Goal: Check status: Check status

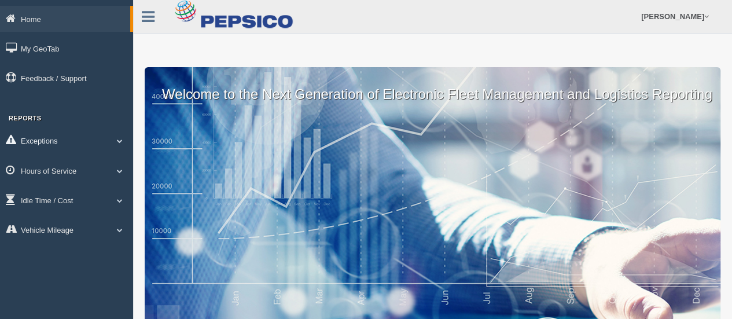
click at [115, 137] on link "Exceptions" at bounding box center [66, 140] width 133 height 26
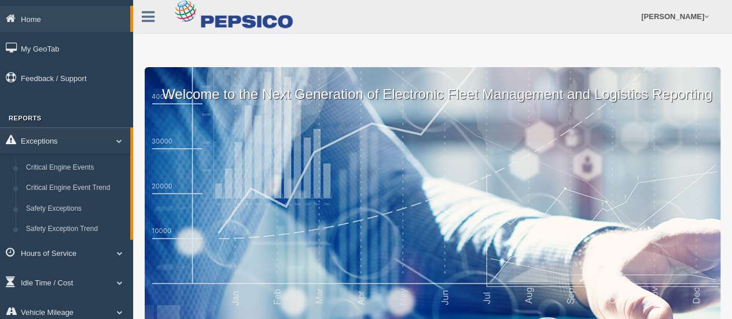
click at [115, 137] on link "Exceptions" at bounding box center [65, 140] width 130 height 26
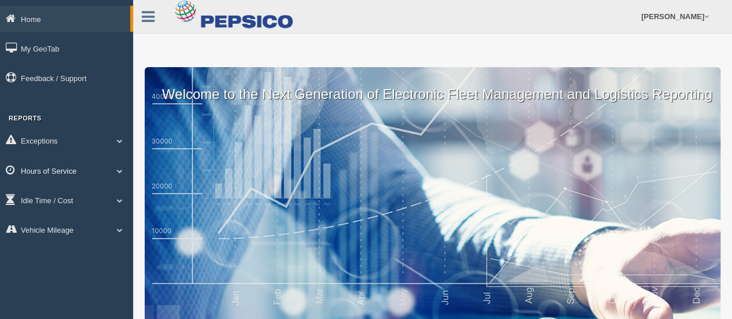
click at [116, 170] on span at bounding box center [119, 171] width 15 height 6
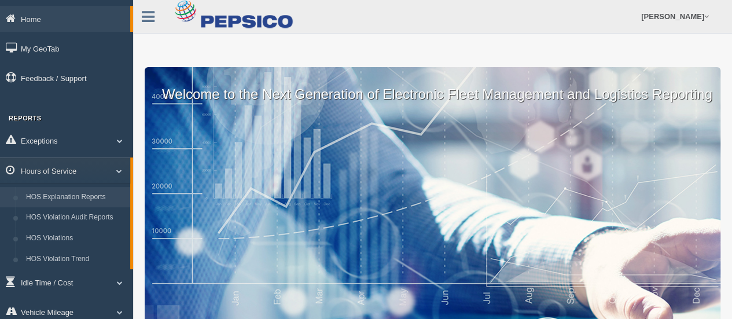
click at [67, 198] on link "HOS Explanation Reports" at bounding box center [75, 197] width 109 height 21
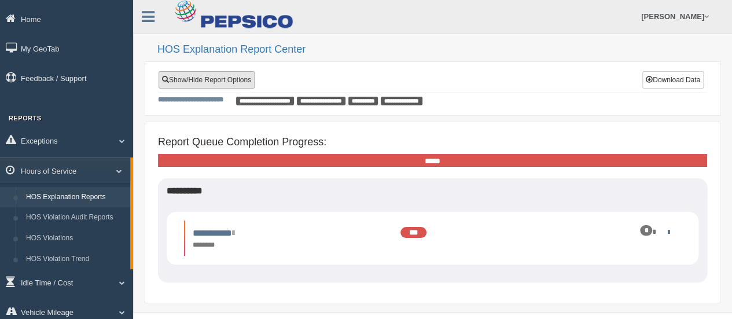
click at [201, 78] on link "Show/Hide Report Options" at bounding box center [207, 79] width 96 height 17
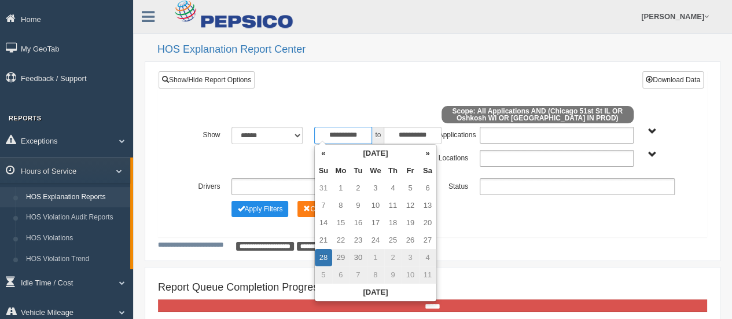
click at [356, 133] on input "**********" at bounding box center [343, 135] width 58 height 17
click at [324, 156] on th "«" at bounding box center [323, 153] width 17 height 17
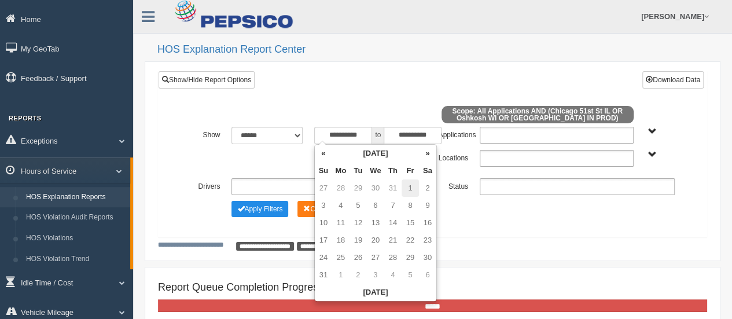
click at [410, 189] on td "1" at bounding box center [410, 187] width 17 height 17
type input "**********"
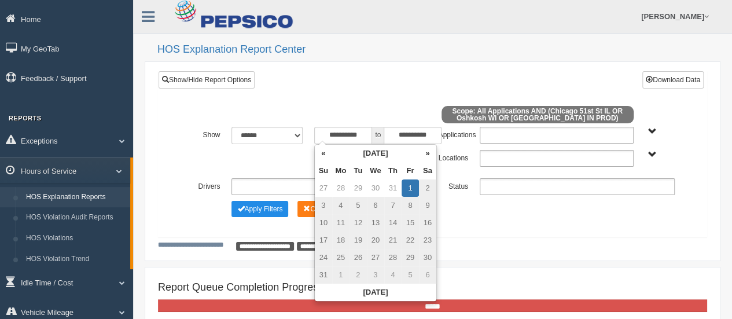
click at [412, 187] on td "1" at bounding box center [410, 187] width 17 height 17
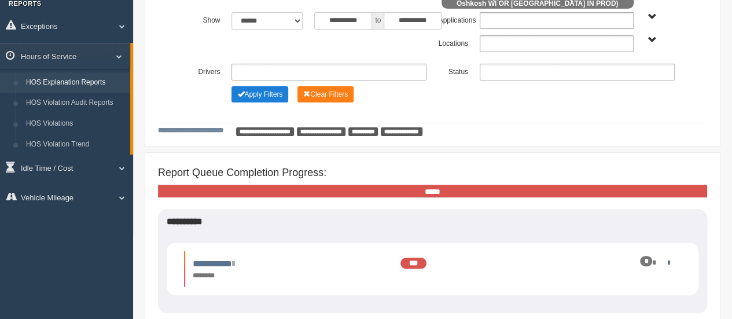
click at [270, 97] on button "Apply Filters" at bounding box center [259, 94] width 57 height 16
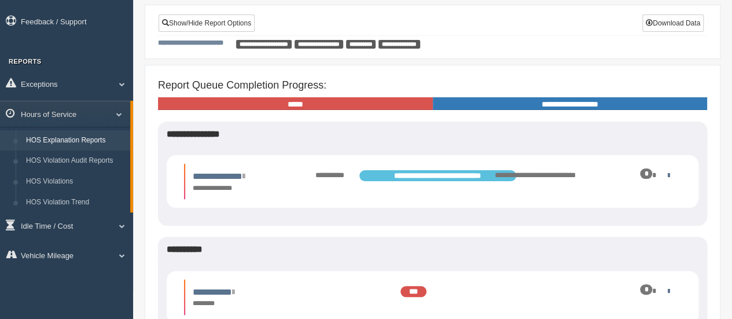
scroll to position [57, 0]
